Goal: Information Seeking & Learning: Learn about a topic

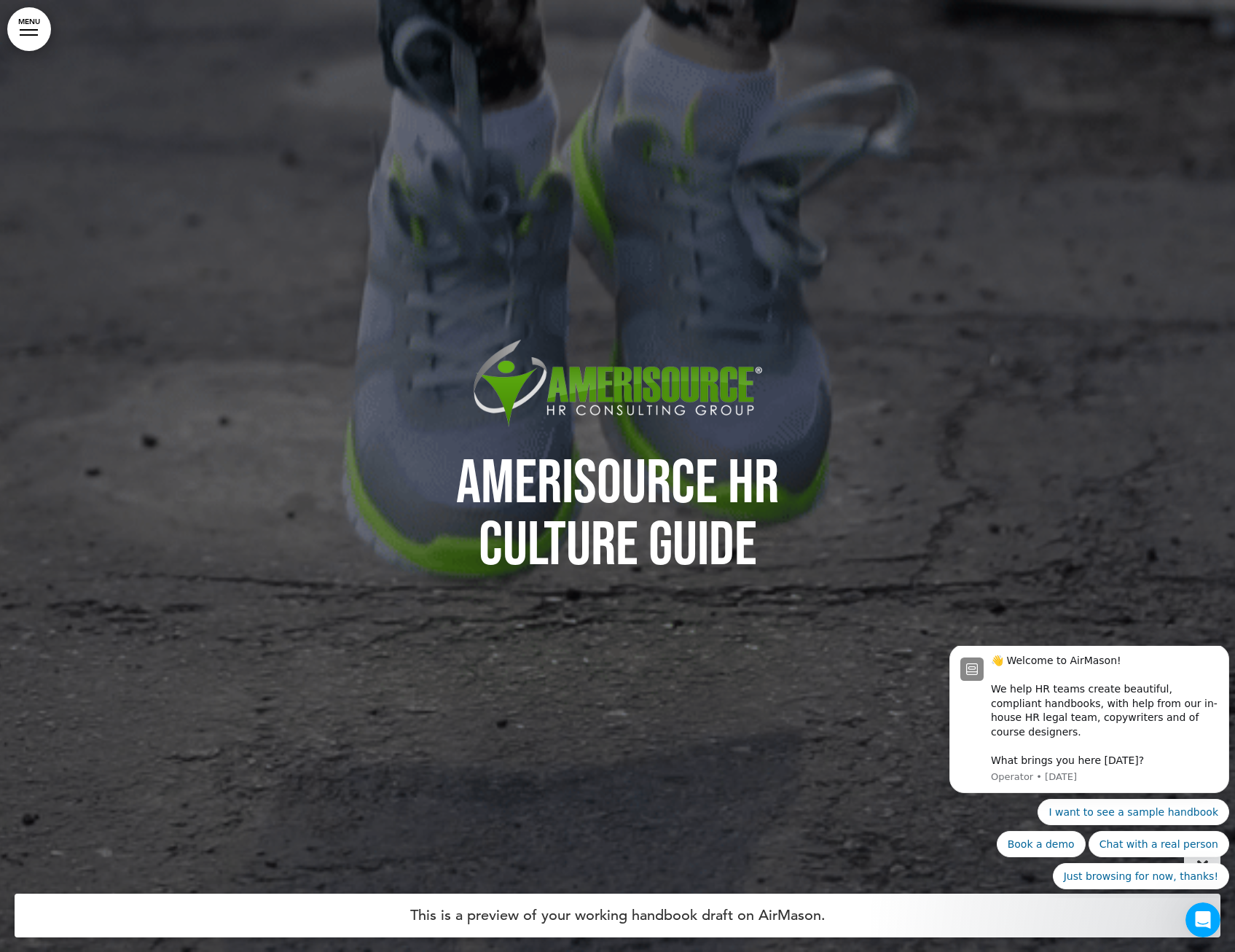
click at [34, 27] on link "MENU" at bounding box center [29, 29] width 43 height 43
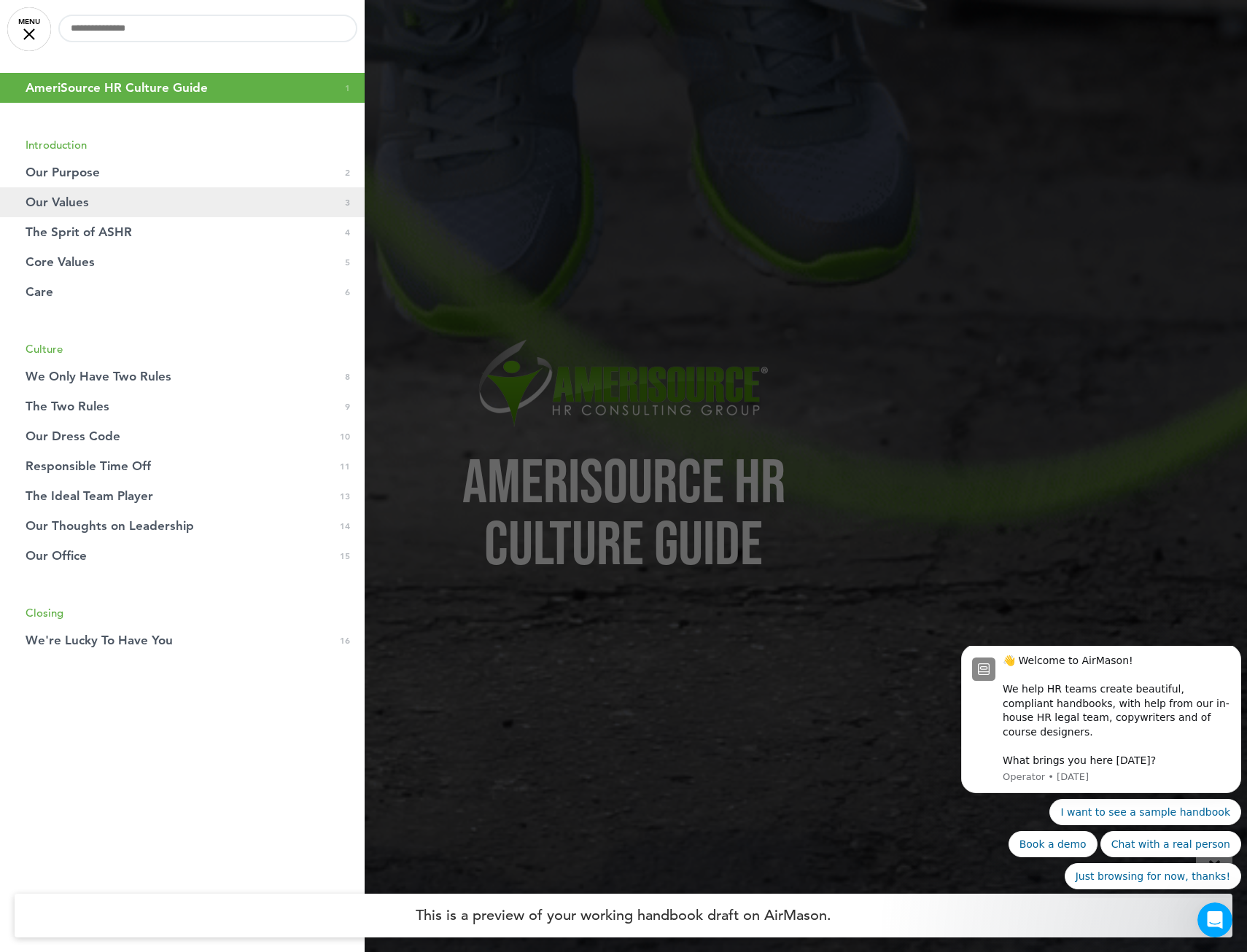
click at [105, 199] on link "Our Values 0 3" at bounding box center [182, 202] width 364 height 30
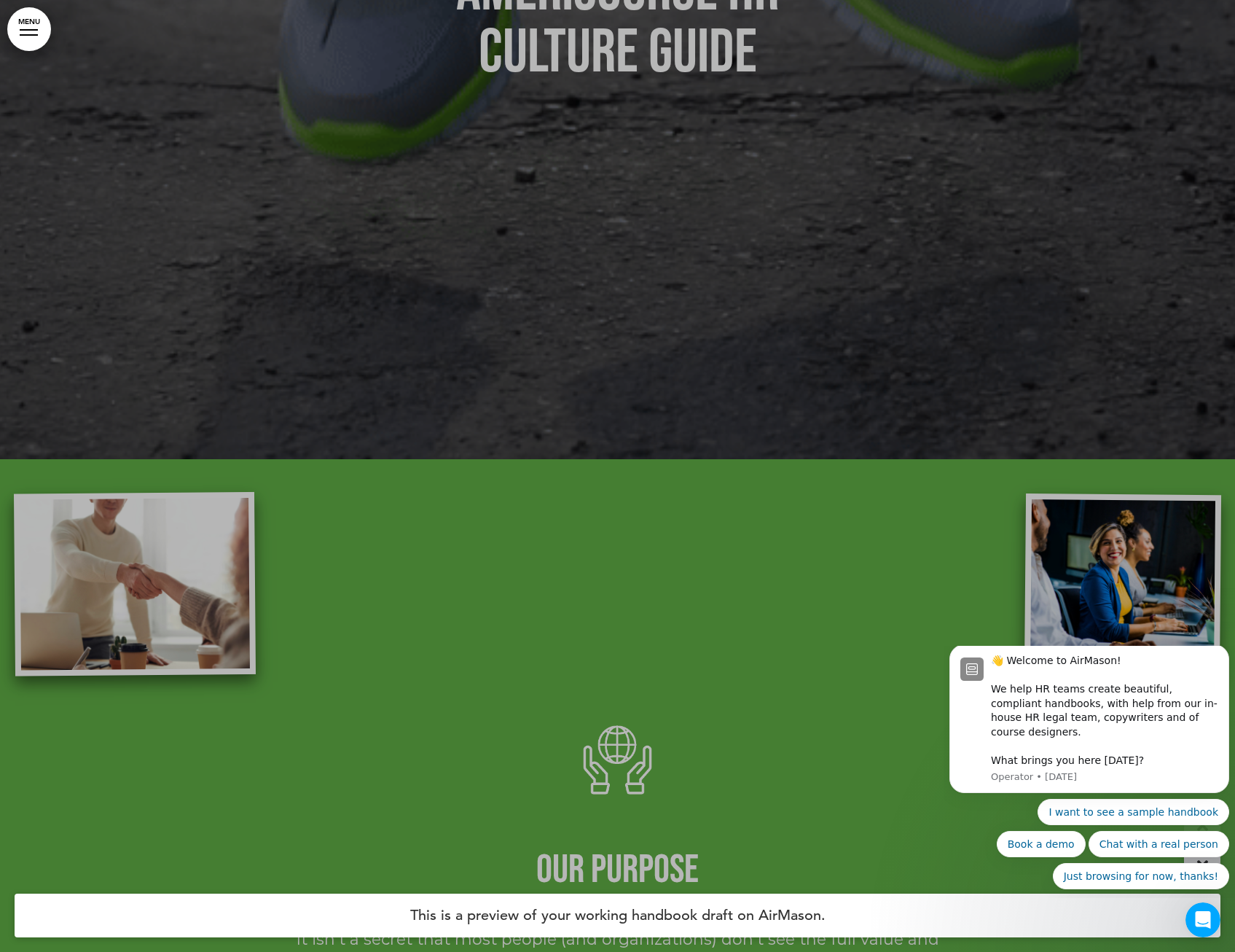
scroll to position [2040, 0]
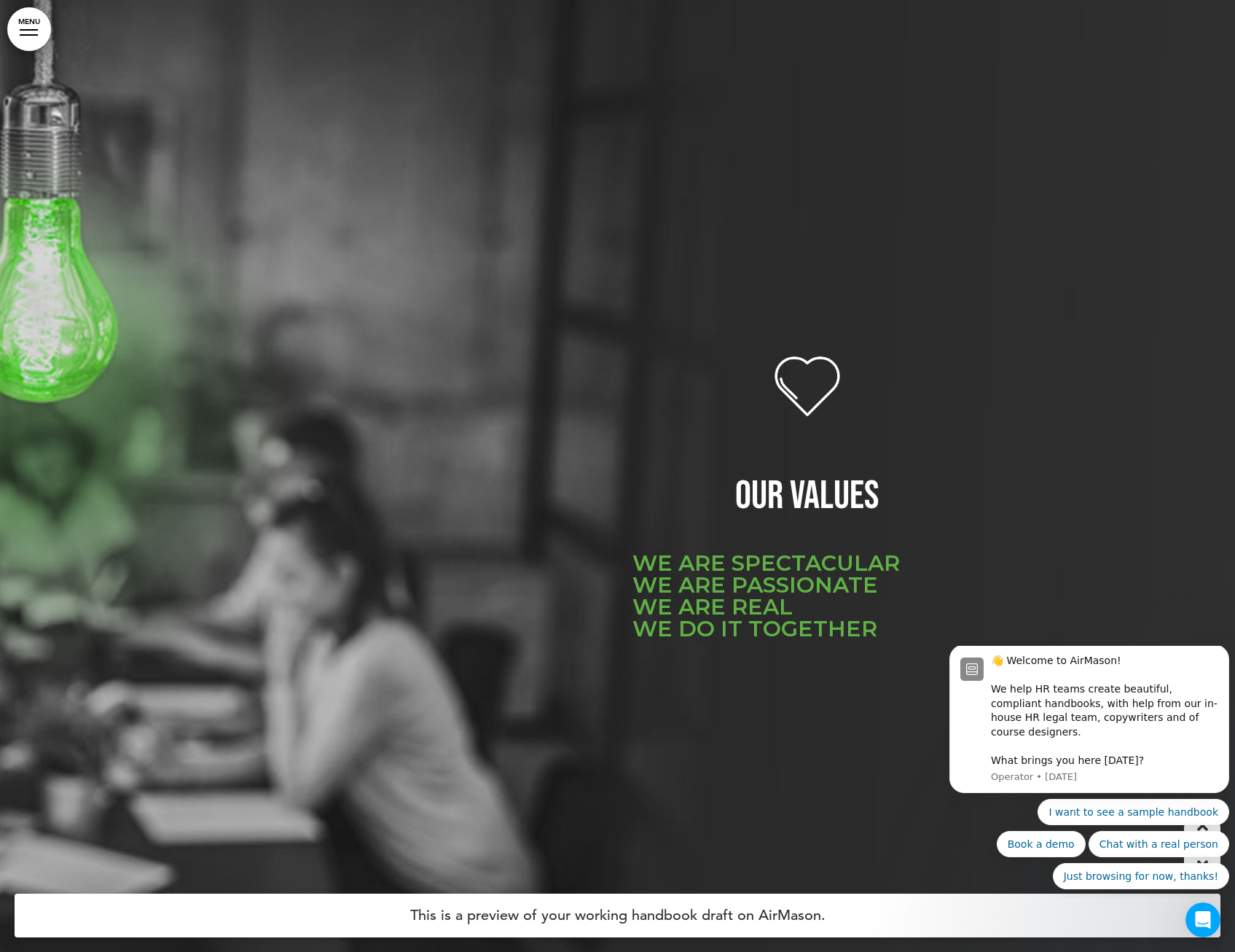
click at [616, 497] on div "OUR VALUES WE ARE SPECTACULAR WE ARE PASSIONATE WE ARE REAL WE DO IT TOGETHER" at bounding box center [618, 501] width 729 height 321
click at [680, 568] on h6 "WE ARE SPECTACULAR WE ARE PASSIONATE WE ARE REAL WE DO IT TOGETHER" at bounding box center [808, 595] width 350 height 87
drag, startPoint x: 680, startPoint y: 568, endPoint x: 689, endPoint y: 586, distance: 20.1
click at [689, 586] on h6 "WE ARE SPECTACULAR WE ARE PASSIONATE WE ARE REAL WE DO IT TOGETHER" at bounding box center [808, 595] width 350 height 87
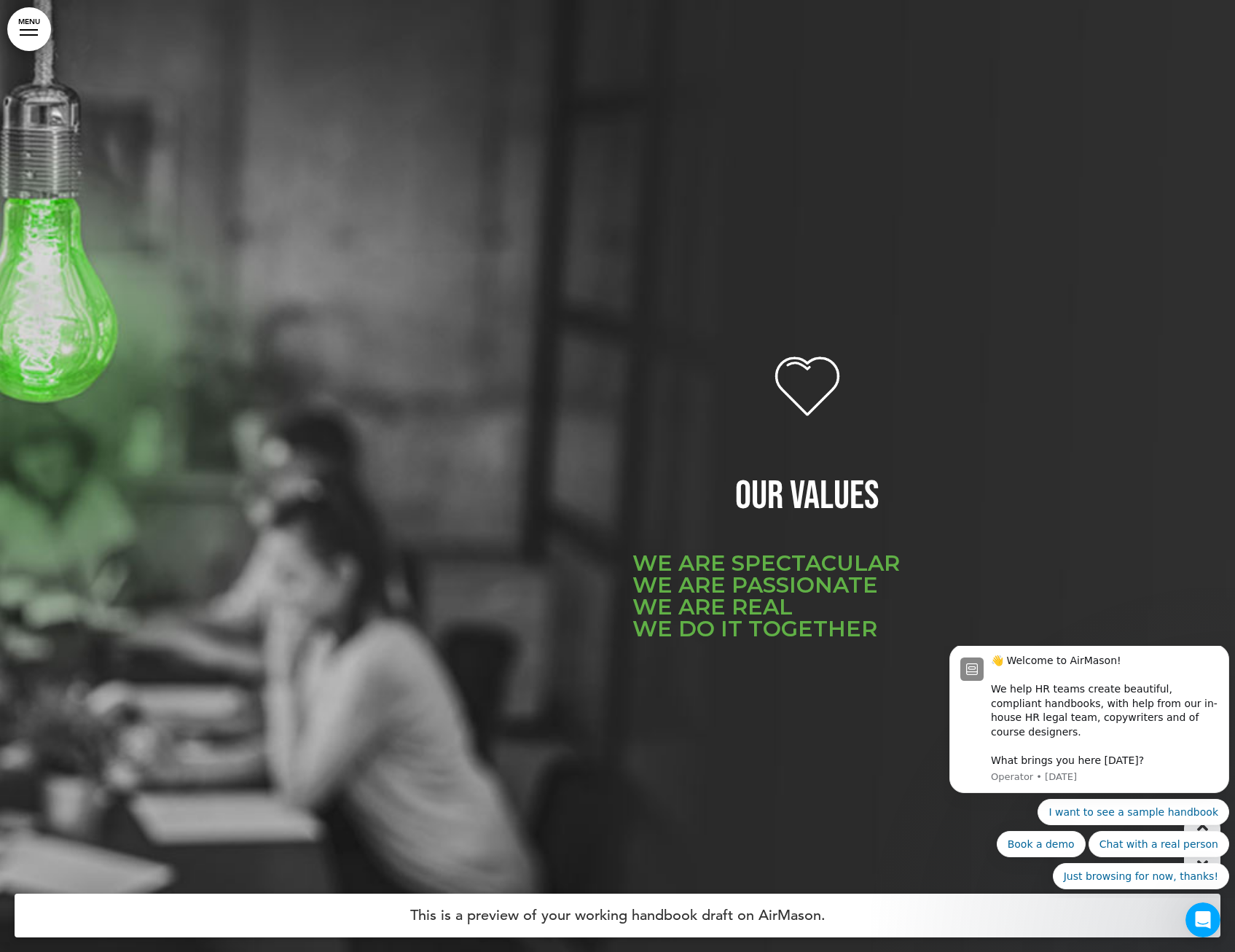
click at [690, 587] on h6 "WE ARE SPECTACULAR WE ARE PASSIONATE WE ARE REAL WE DO IT TOGETHER" at bounding box center [808, 595] width 350 height 87
click at [701, 566] on h6 "WE ARE SPECTACULAR WE ARE PASSIONATE WE ARE REAL WE DO IT TOGETHER" at bounding box center [808, 595] width 350 height 87
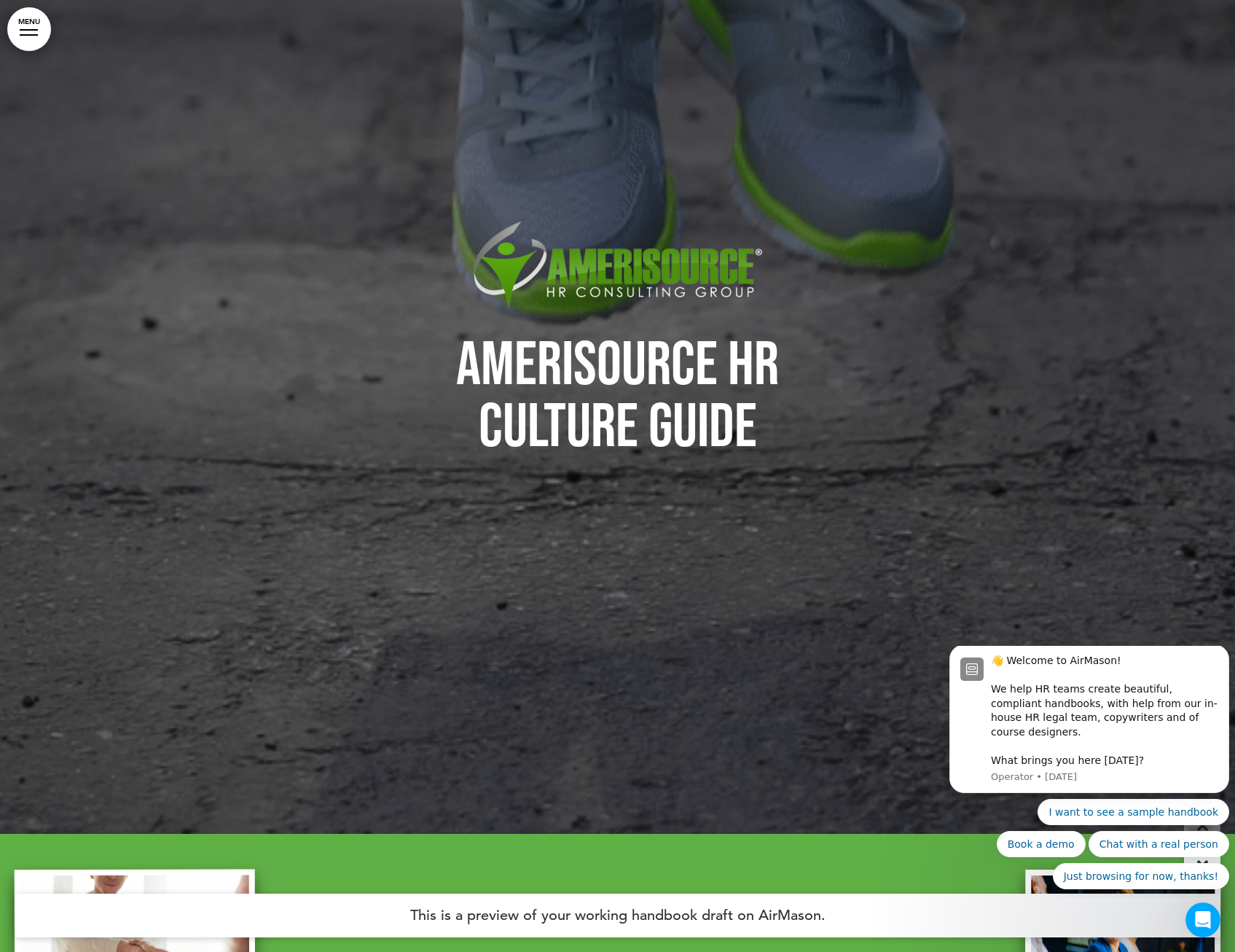
scroll to position [146, 0]
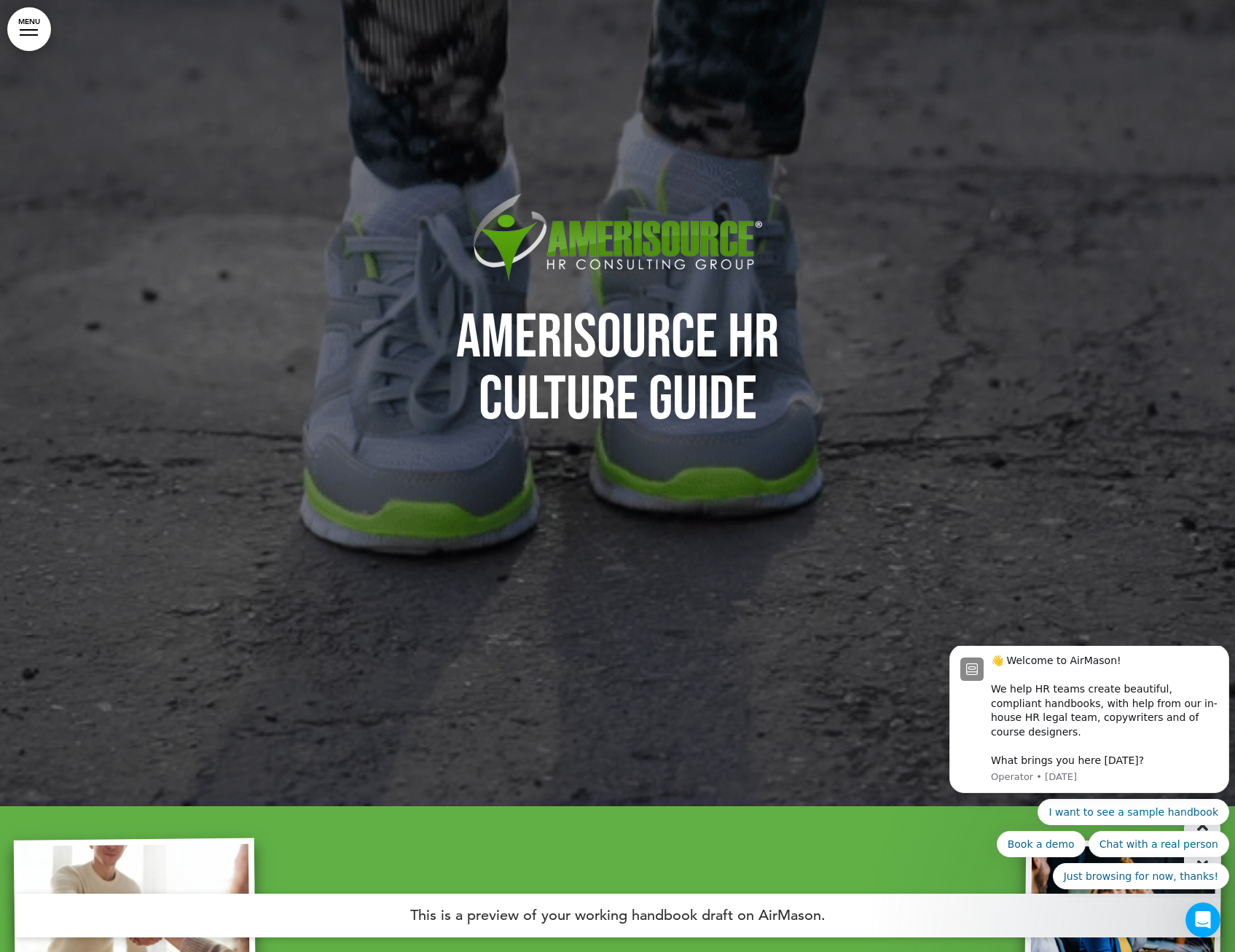
click at [927, 404] on h1 "AmeriSource HR Culture Guide" at bounding box center [618, 369] width 729 height 124
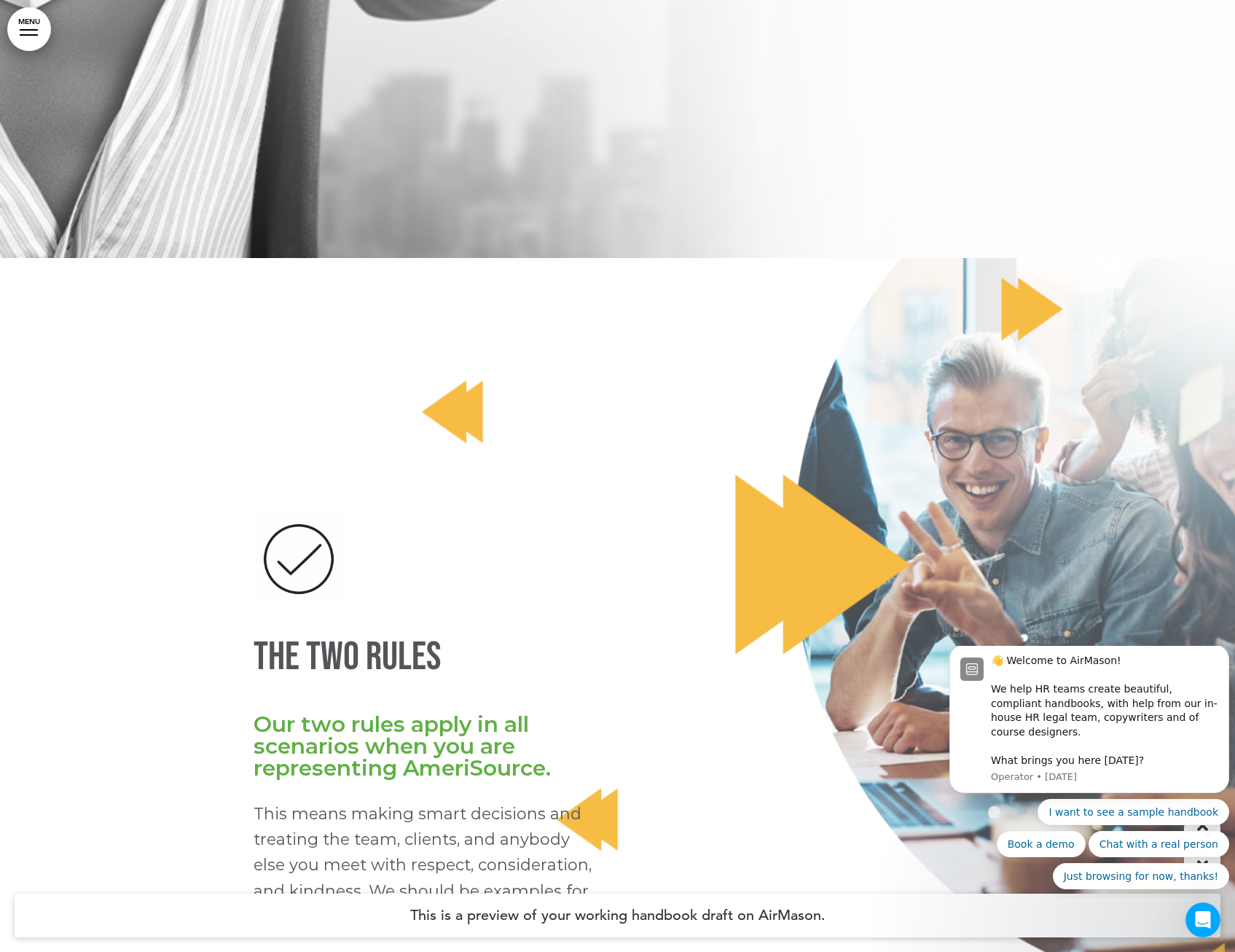
scroll to position [9111, 0]
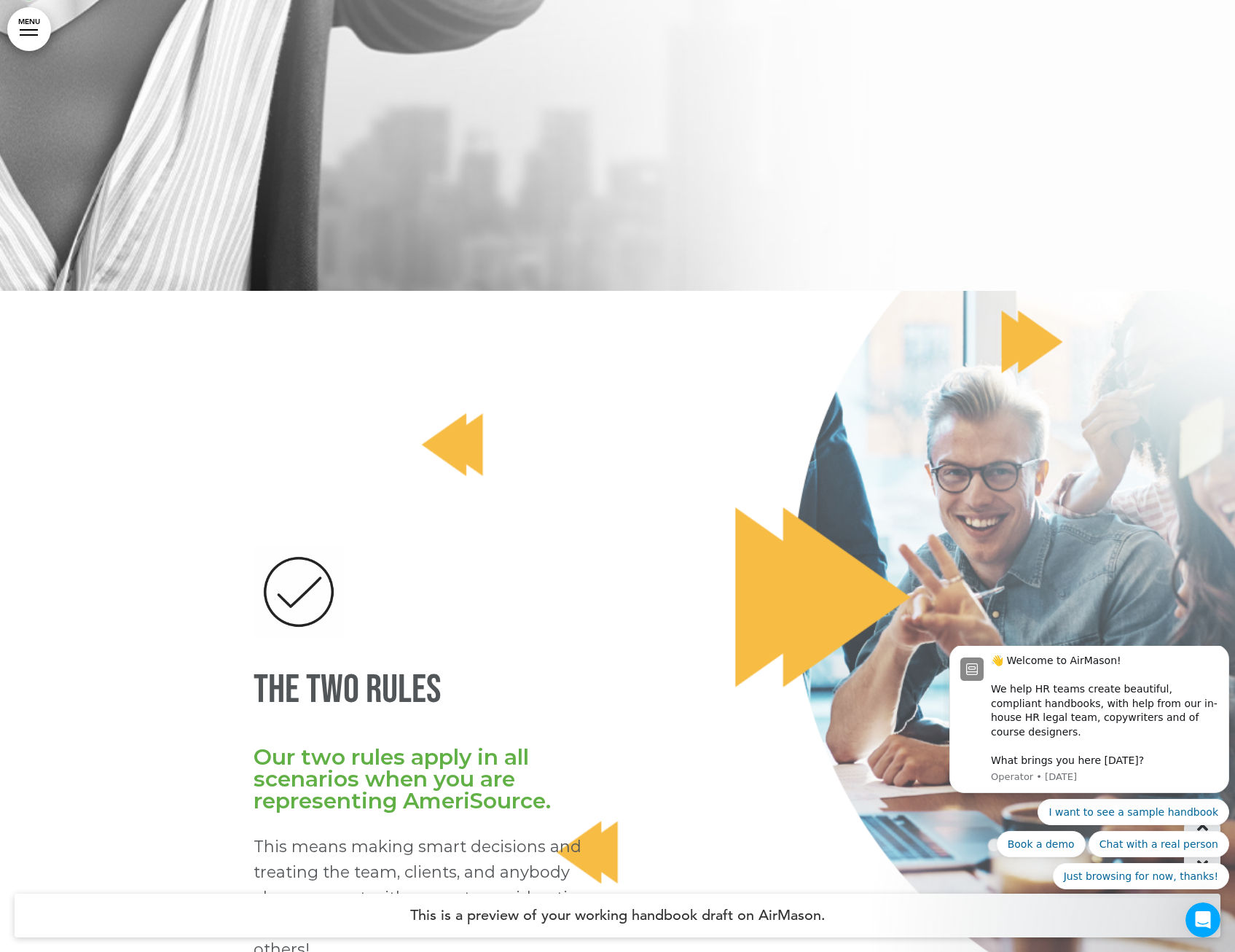
click at [28, 38] on link "MENU" at bounding box center [29, 29] width 43 height 43
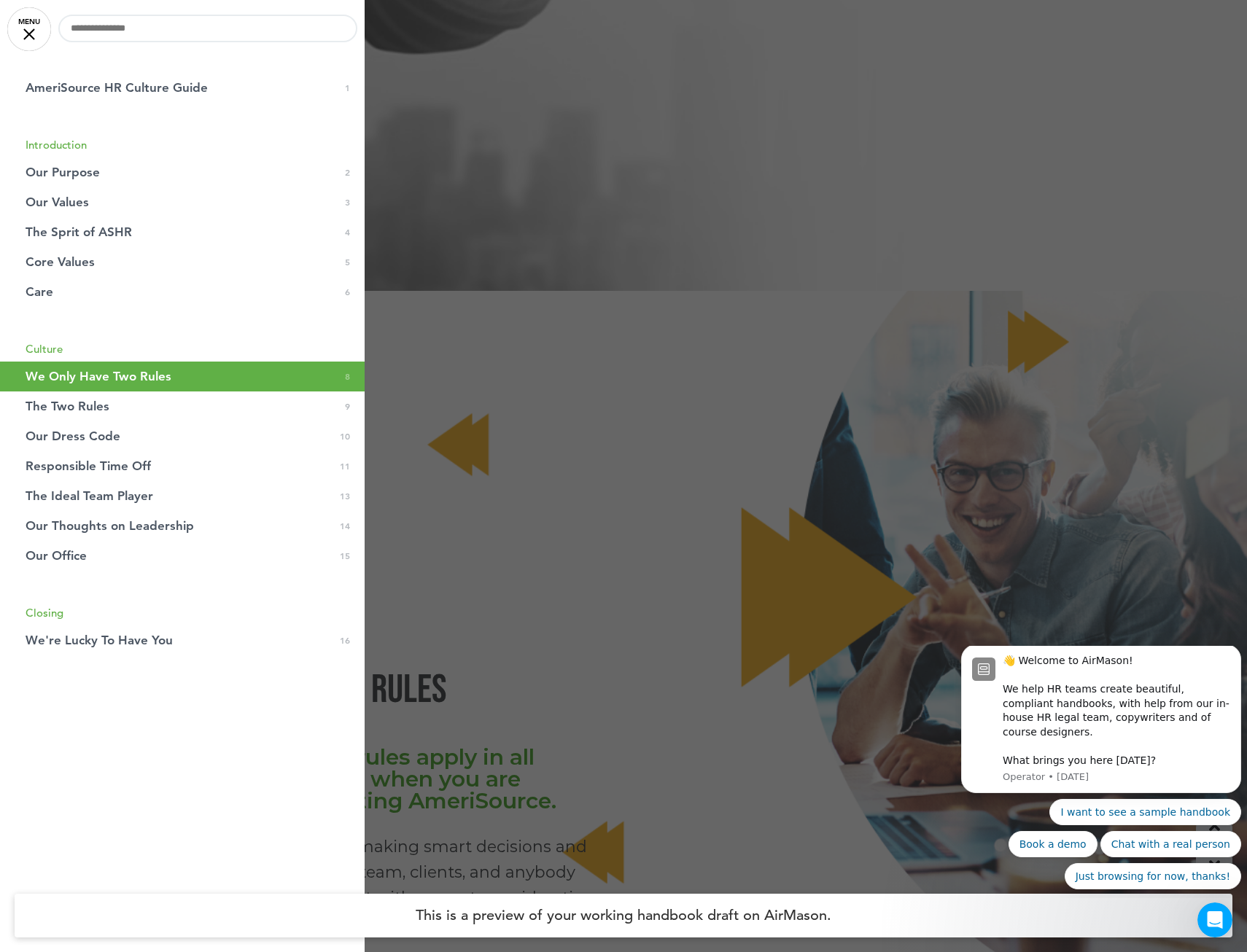
click at [571, 216] on div at bounding box center [623, 476] width 1247 height 952
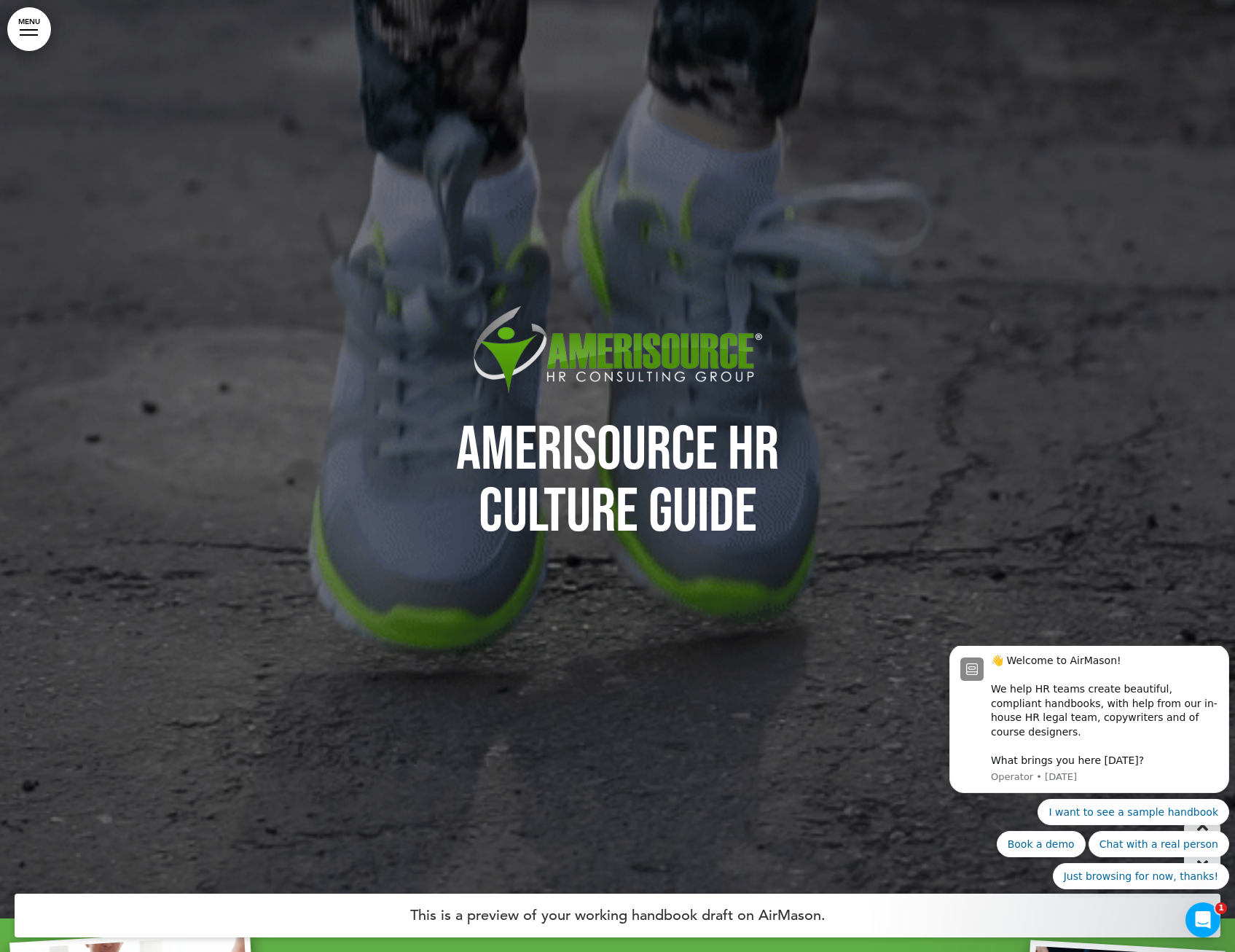
scroll to position [0, 0]
